Goal: Task Accomplishment & Management: Manage account settings

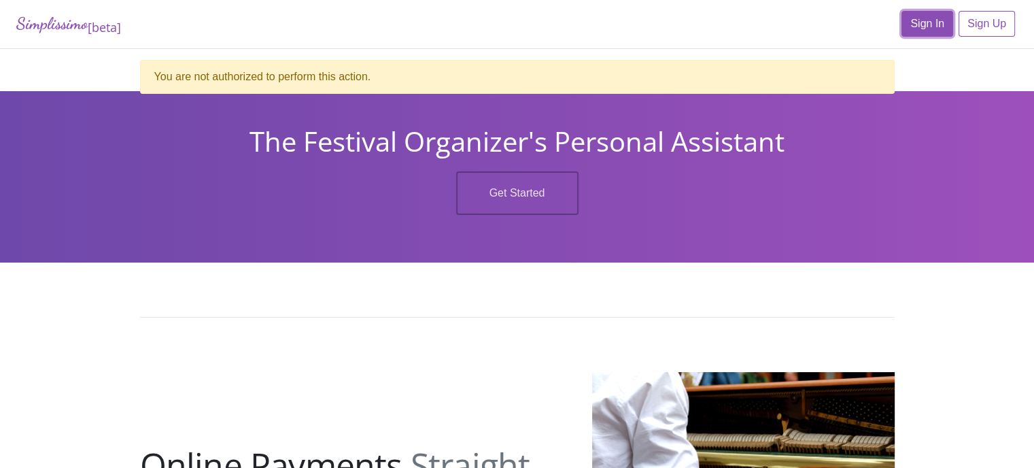
click at [915, 28] on link "Sign In" at bounding box center [927, 24] width 52 height 26
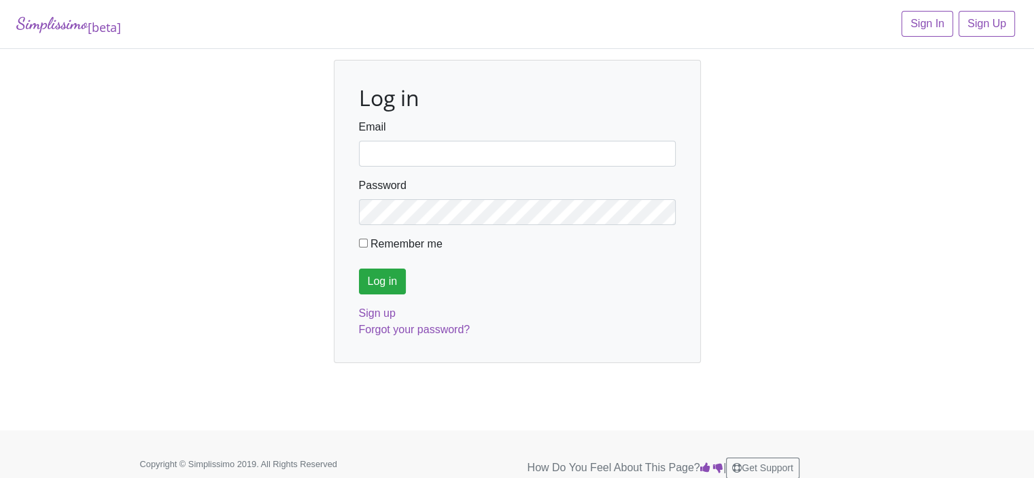
type input "[EMAIL_ADDRESS][DOMAIN_NAME]"
click at [390, 279] on input "Log in" at bounding box center [383, 282] width 48 height 26
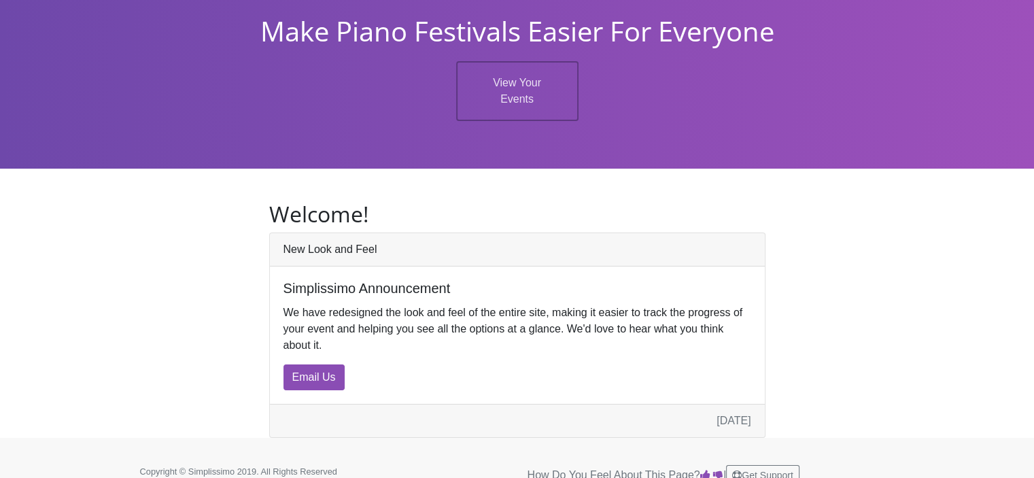
scroll to position [67, 0]
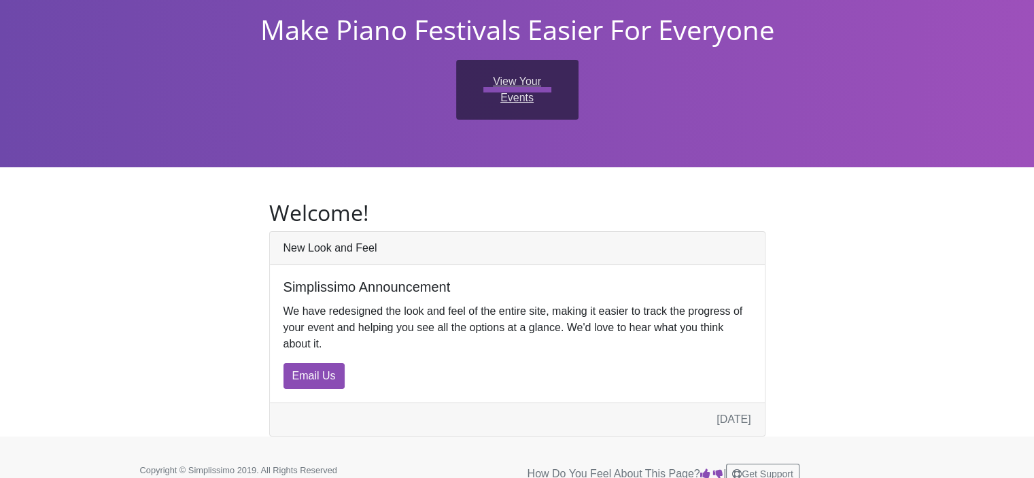
click at [493, 99] on link "View Your Events" at bounding box center [517, 90] width 122 height 60
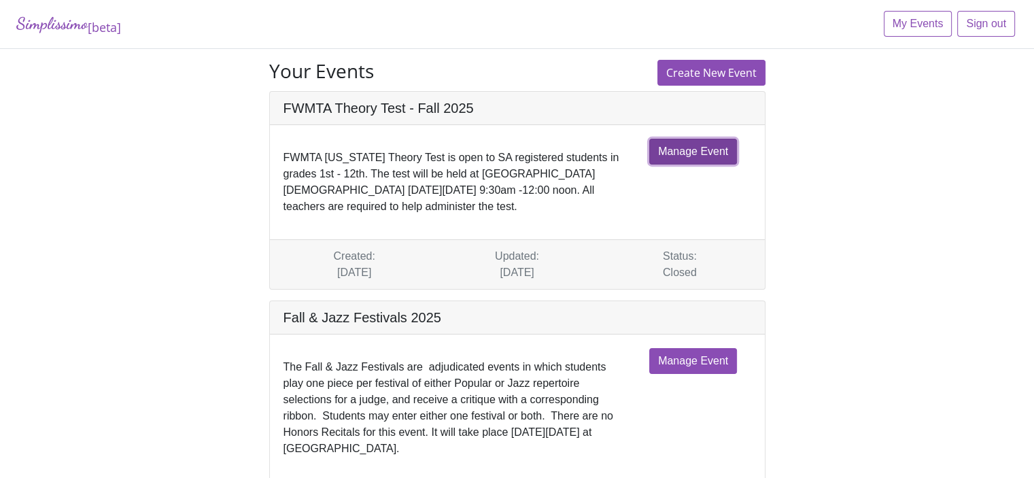
click at [676, 154] on link "Manage Event" at bounding box center [693, 152] width 88 height 26
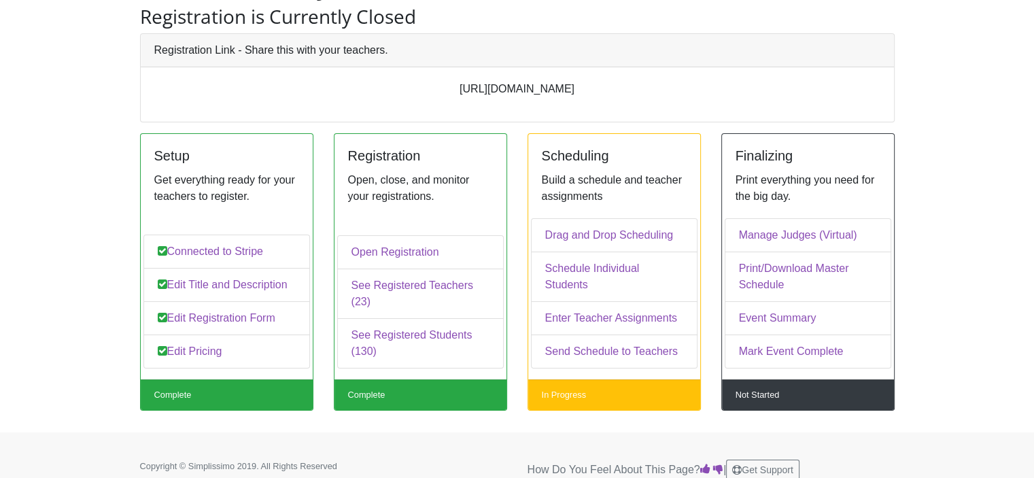
scroll to position [103, 0]
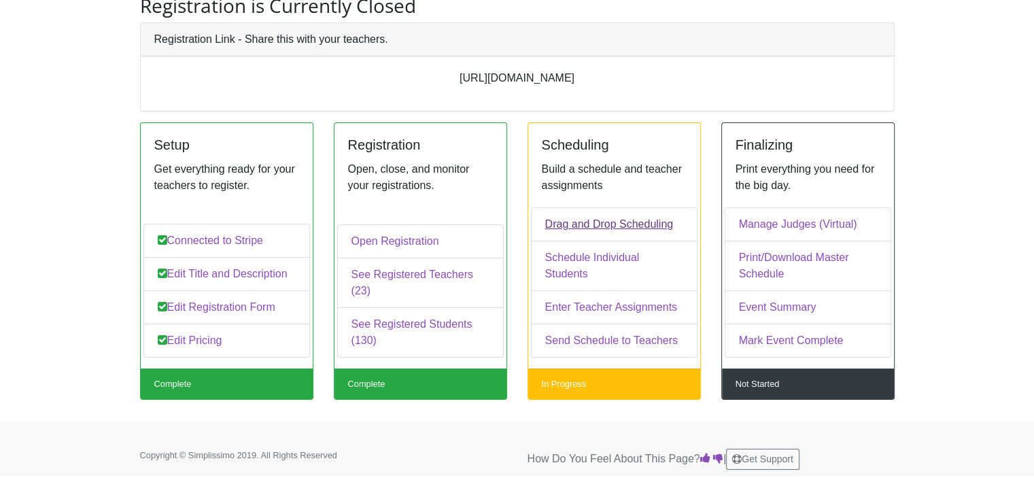
click at [589, 239] on link "Drag and Drop Scheduling" at bounding box center [614, 224] width 167 height 34
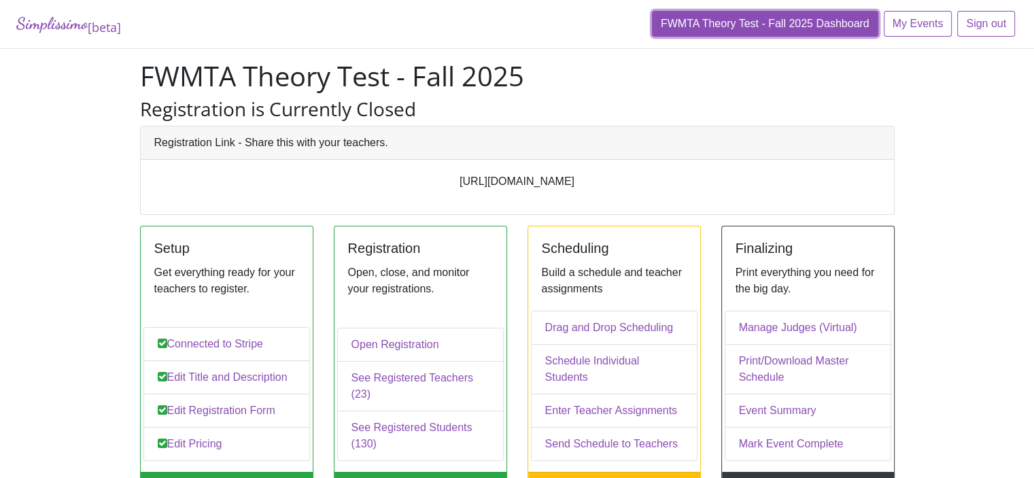
click at [778, 24] on link "FWMTA Theory Test - Fall 2025 Dashboard" at bounding box center [765, 24] width 226 height 26
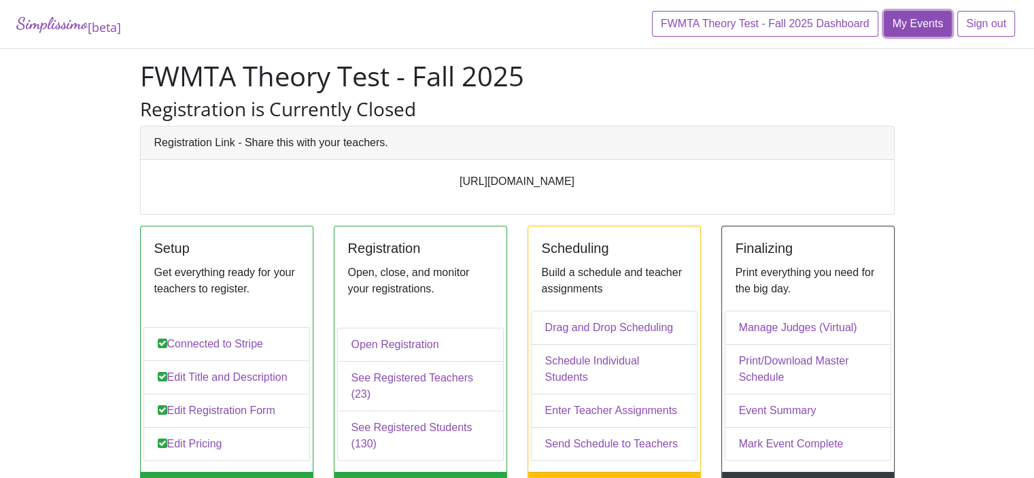
click at [906, 24] on link "My Events" at bounding box center [918, 24] width 69 height 26
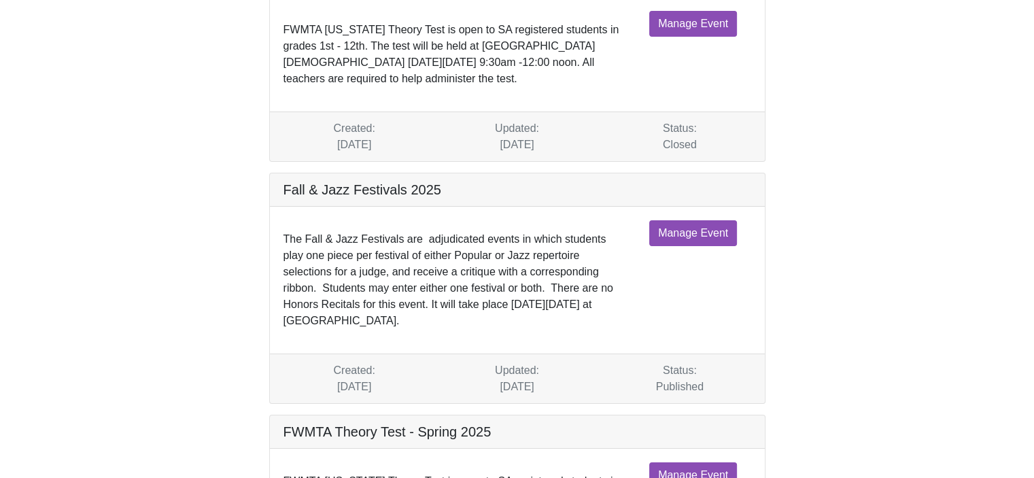
scroll to position [204, 0]
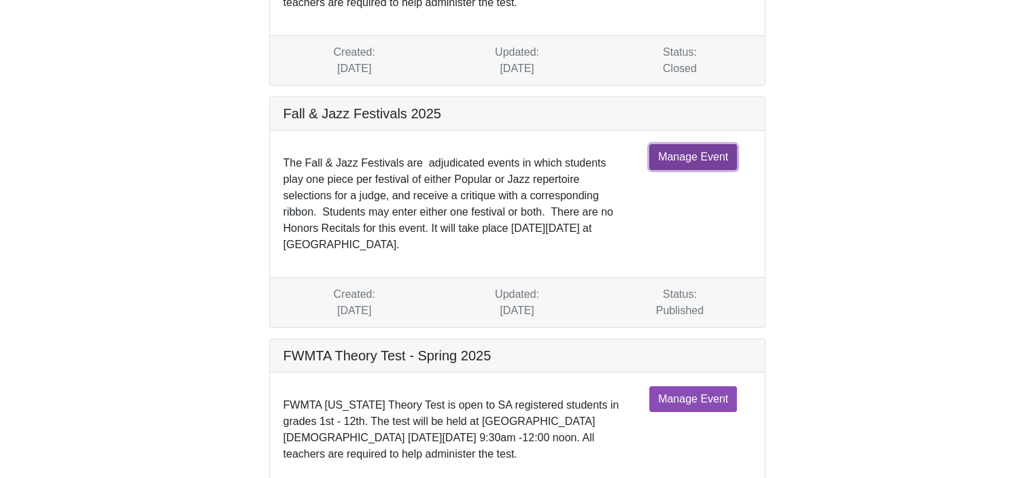
click at [671, 158] on link "Manage Event" at bounding box center [693, 157] width 88 height 26
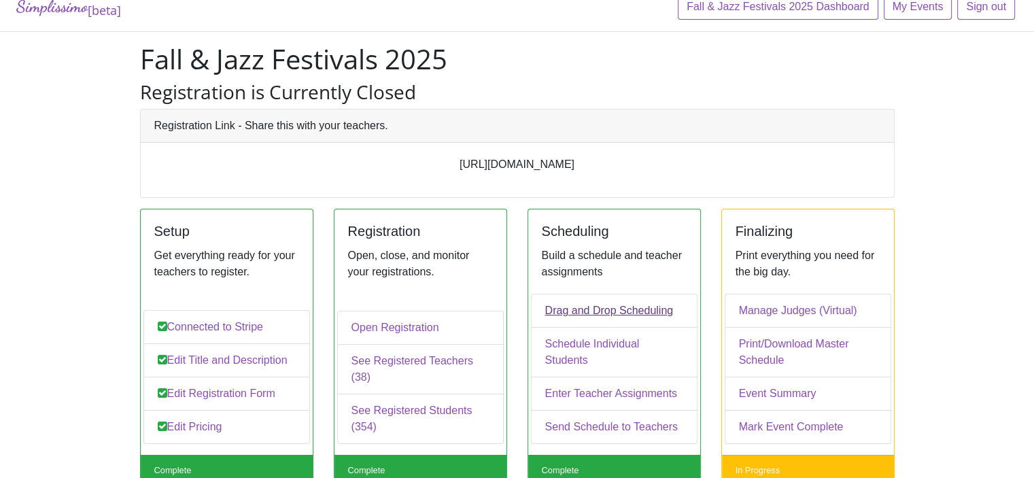
scroll to position [34, 0]
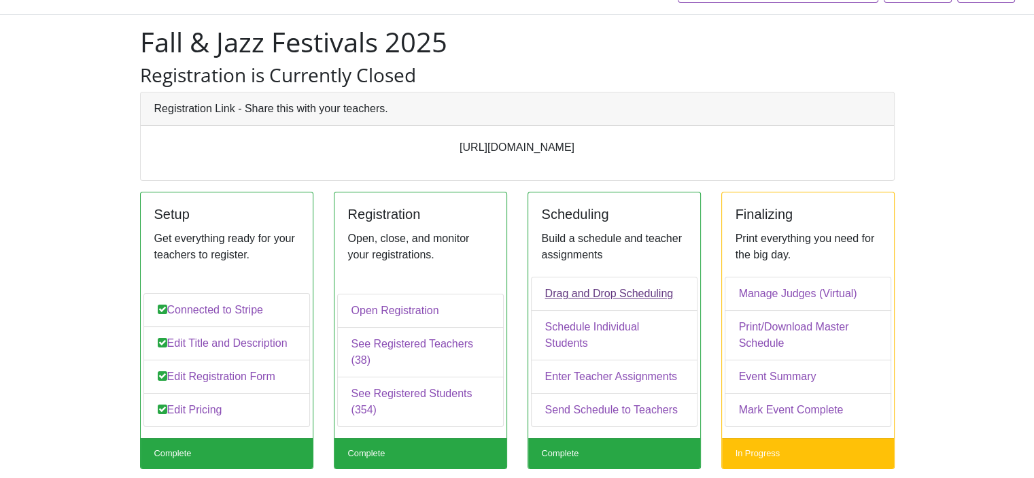
click at [612, 309] on link "Drag and Drop Scheduling" at bounding box center [614, 294] width 167 height 34
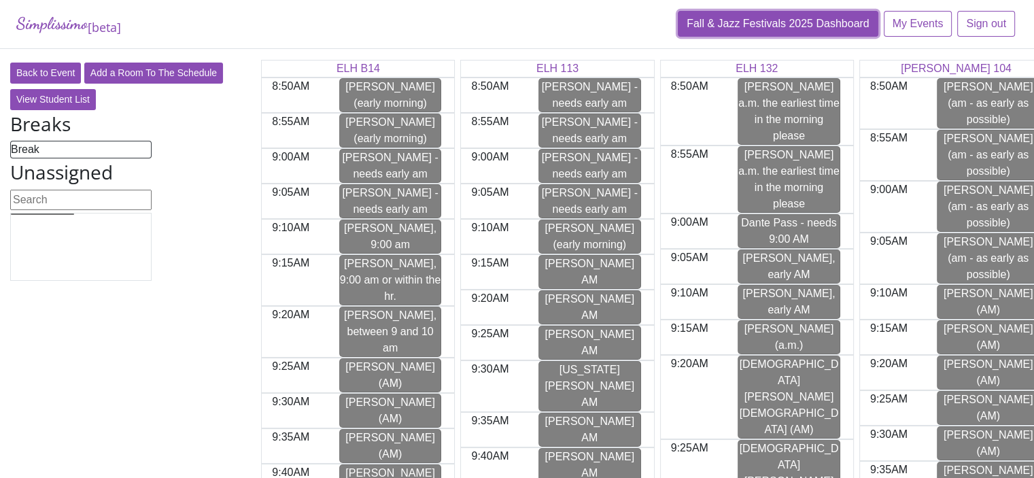
click at [723, 21] on link "Fall & Jazz Festivals 2025 Dashboard" at bounding box center [778, 24] width 201 height 26
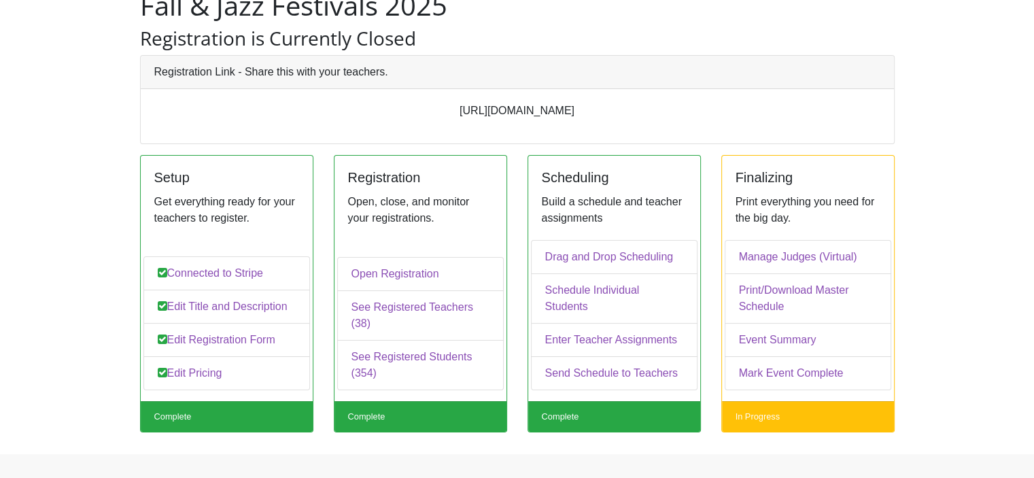
scroll to position [84, 0]
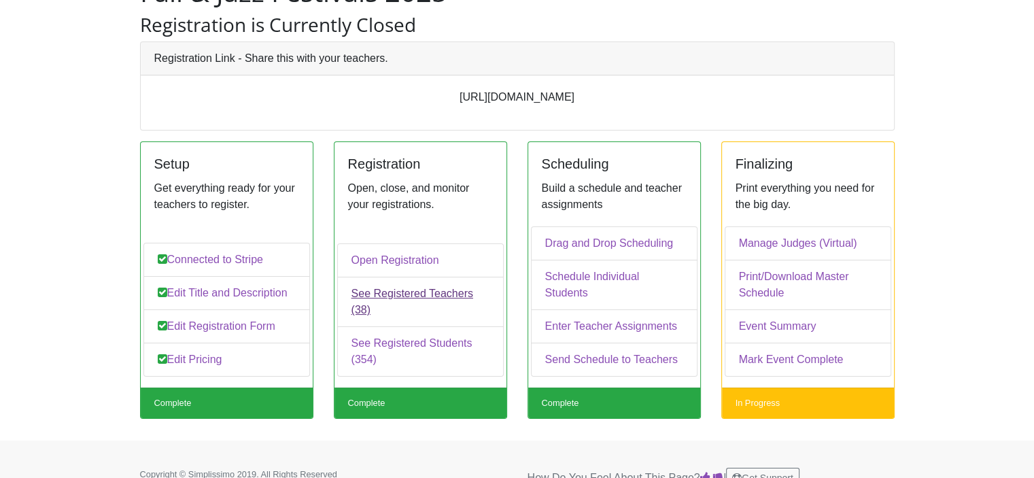
click at [420, 307] on link "See Registered Teachers (38)" at bounding box center [420, 302] width 167 height 50
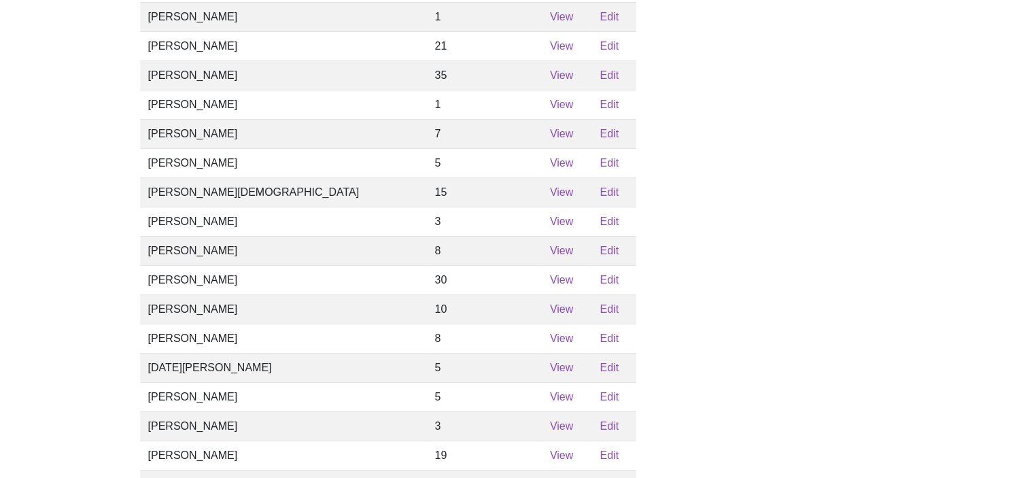
scroll to position [510, 0]
click at [550, 285] on link "View" at bounding box center [561, 279] width 23 height 12
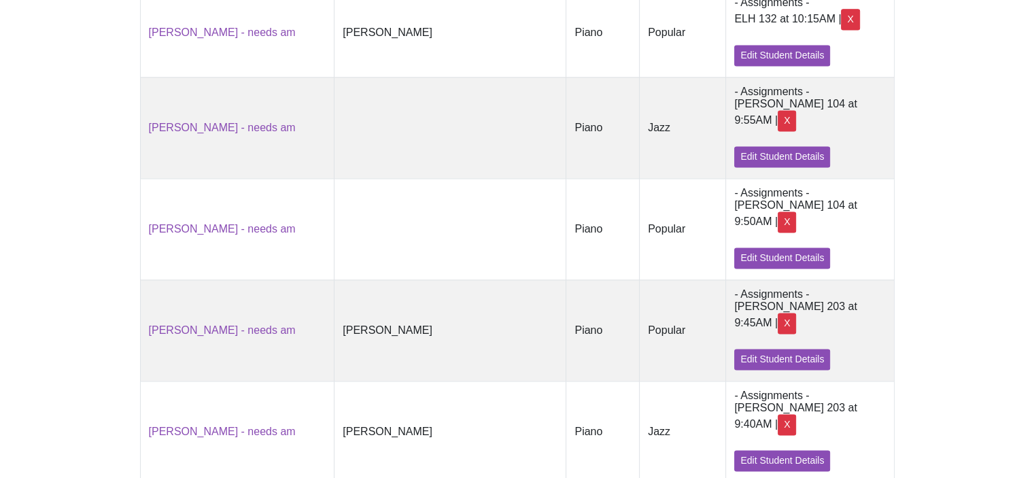
scroll to position [1954, 0]
